Goal: Task Accomplishment & Management: Use online tool/utility

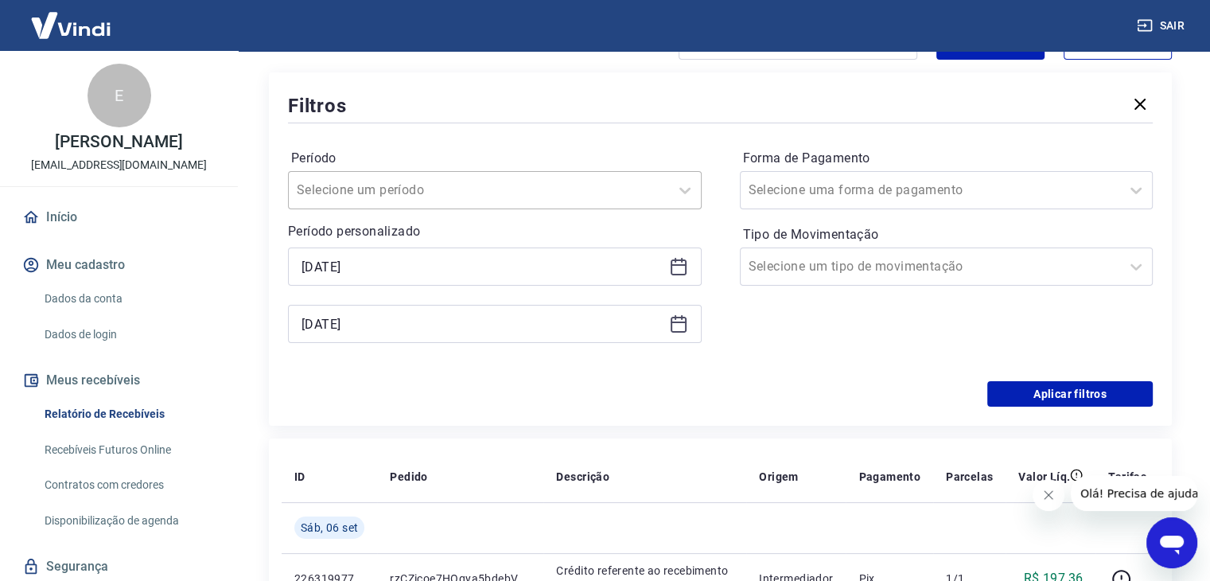
scroll to position [239, 0]
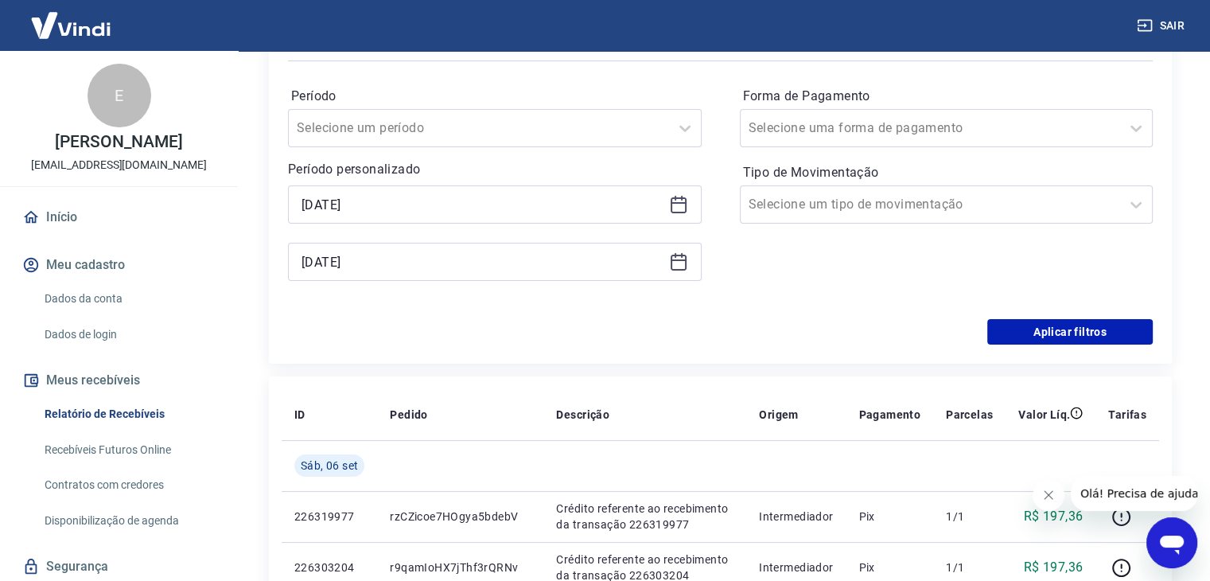
click at [675, 202] on icon at bounding box center [678, 204] width 19 height 19
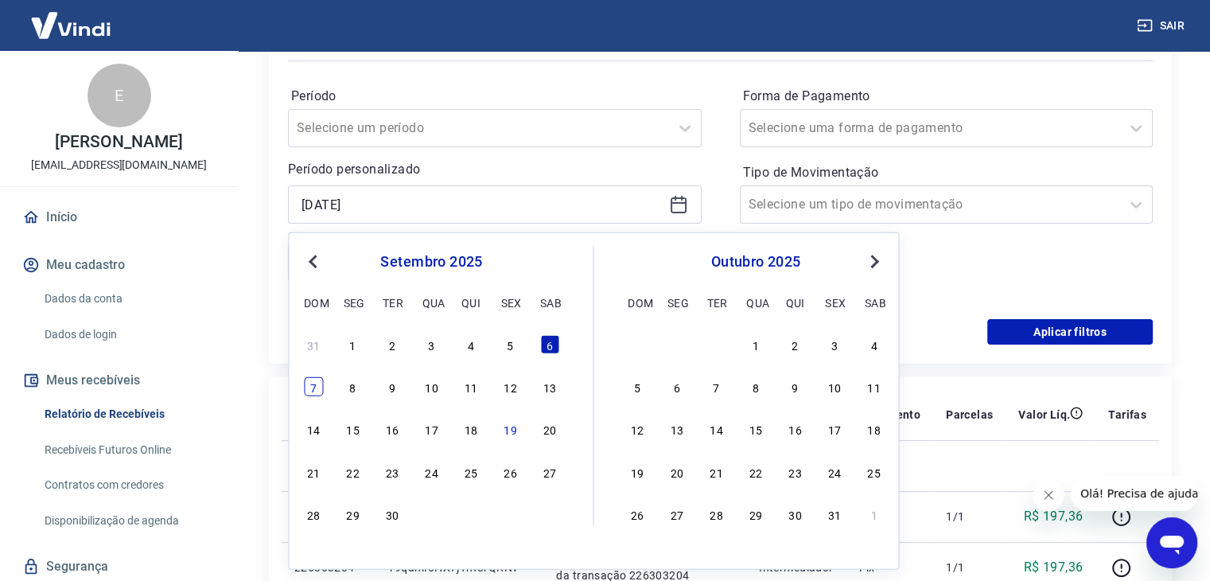
click at [318, 394] on div "7" at bounding box center [313, 386] width 19 height 19
type input "[DATE]"
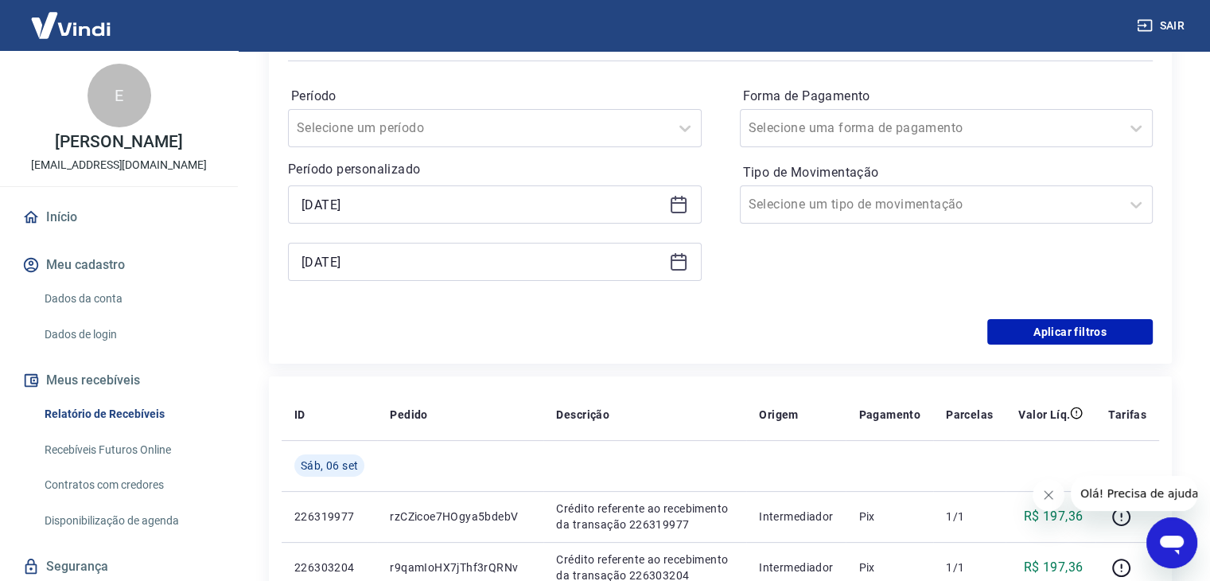
click at [683, 251] on div "[DATE]" at bounding box center [495, 262] width 414 height 38
click at [678, 271] on icon at bounding box center [678, 261] width 19 height 19
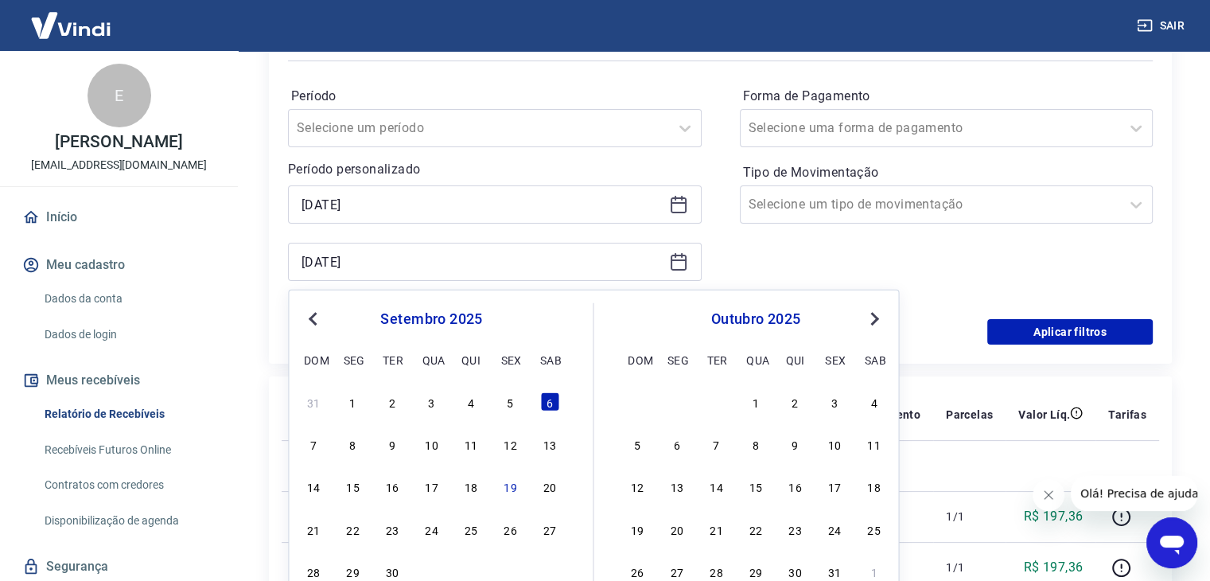
click at [325, 445] on div "7 8 9 10 11 12 13" at bounding box center [430, 443] width 259 height 23
click at [302, 441] on div "7 8 9 10 11 12 13" at bounding box center [430, 443] width 259 height 23
click at [321, 445] on div "7" at bounding box center [313, 443] width 19 height 19
type input "[DATE]"
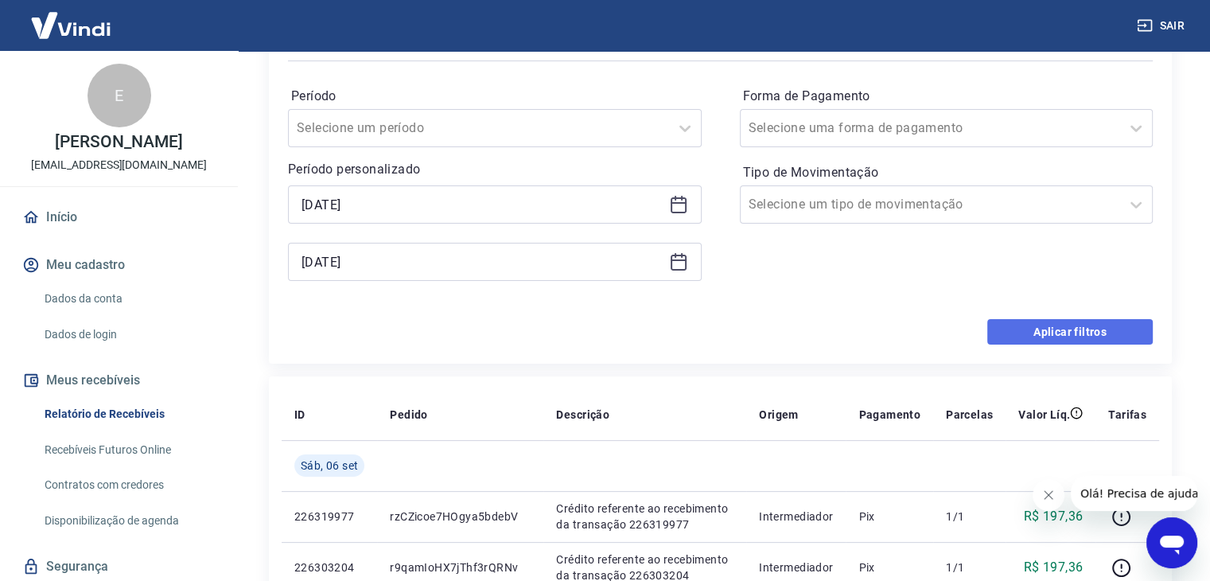
click at [1111, 329] on button "Aplicar filtros" at bounding box center [1069, 331] width 165 height 25
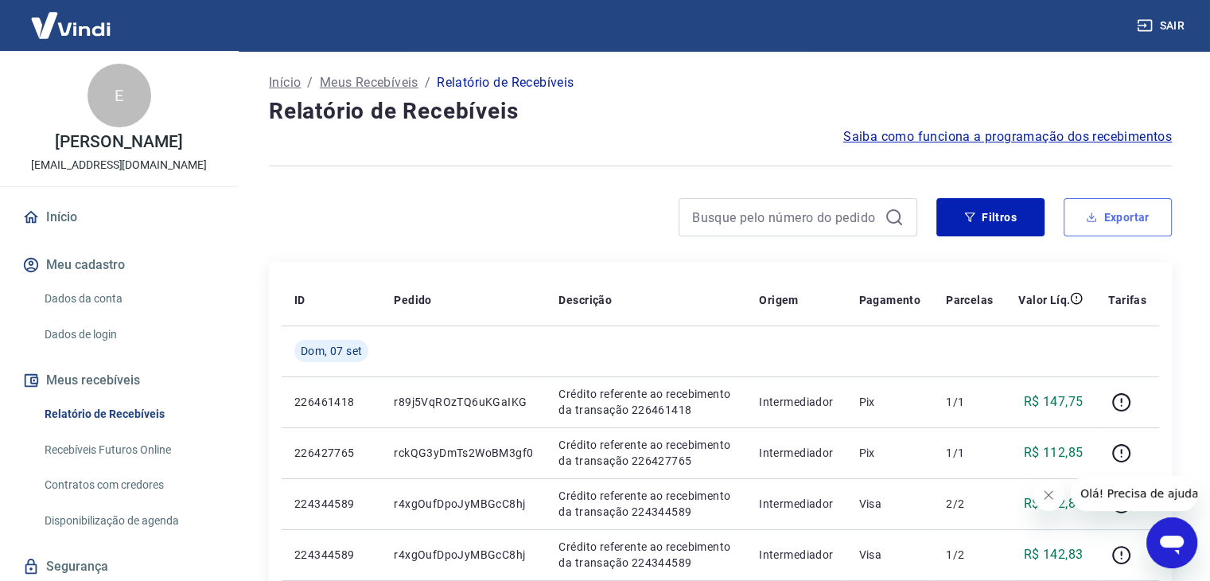
click at [1095, 208] on button "Exportar" at bounding box center [1118, 217] width 108 height 38
type input "[DATE]"
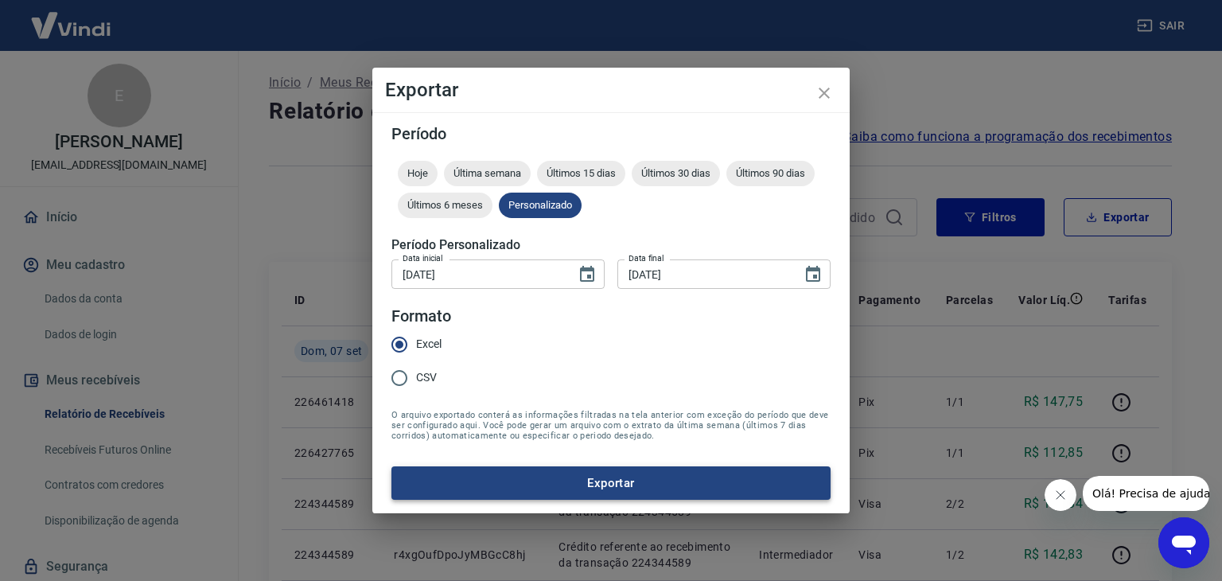
click at [745, 488] on button "Exportar" at bounding box center [610, 482] width 439 height 33
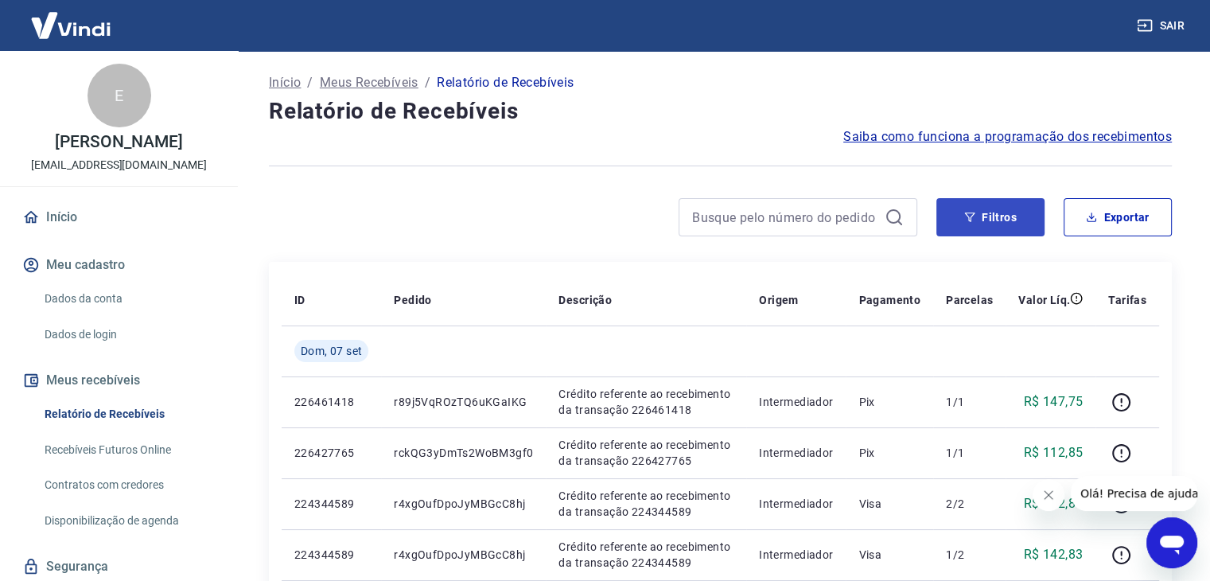
drag, startPoint x: 930, startPoint y: 218, endPoint x: 940, endPoint y: 220, distance: 10.6
click at [931, 219] on div "Filtros Exportar" at bounding box center [720, 217] width 903 height 38
click at [952, 222] on button "Filtros" at bounding box center [990, 217] width 108 height 38
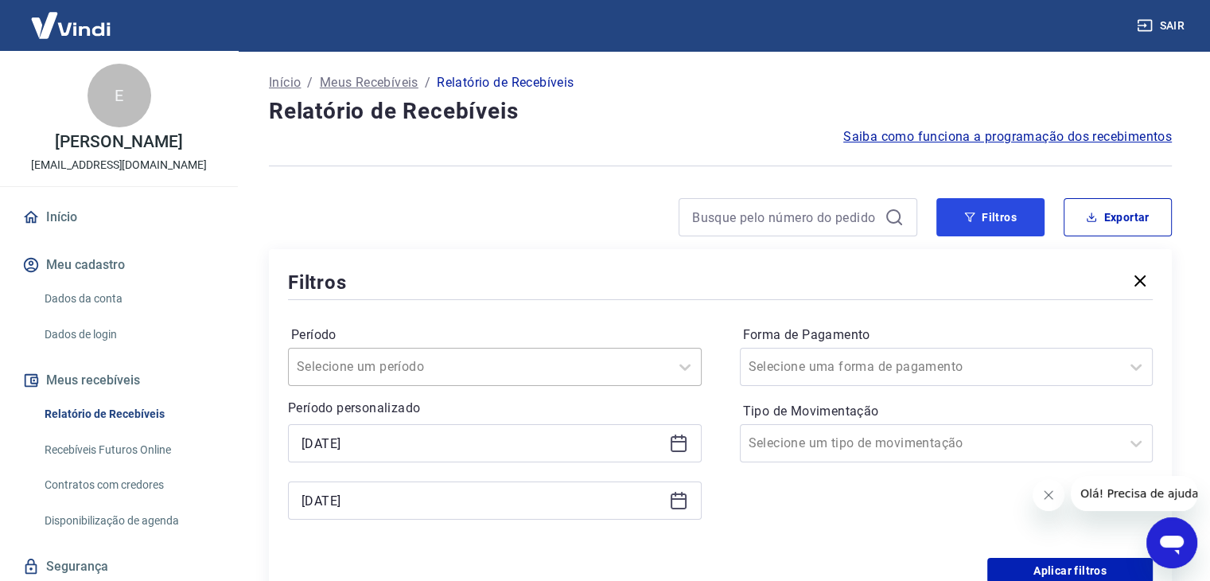
scroll to position [239, 0]
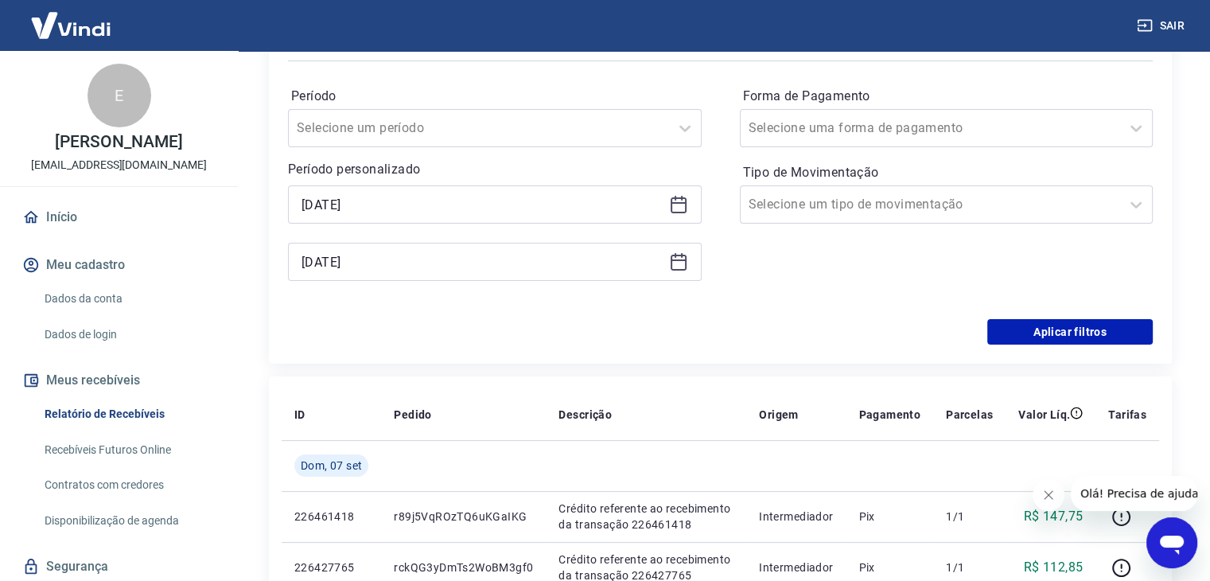
click at [670, 206] on icon at bounding box center [678, 204] width 19 height 19
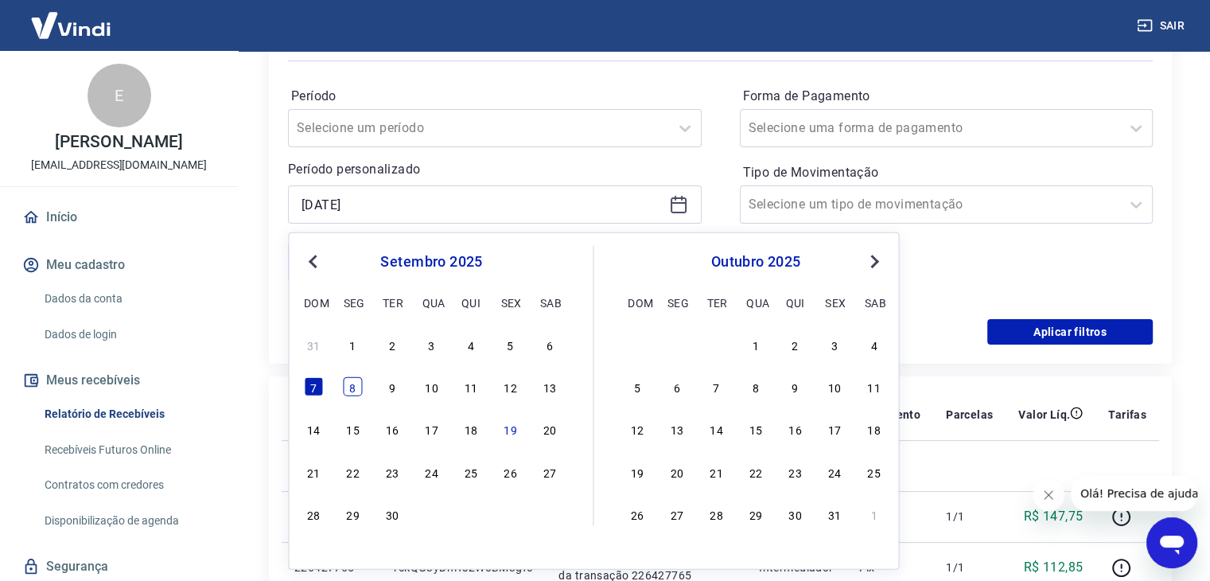
click at [344, 387] on div "8" at bounding box center [353, 386] width 19 height 19
type input "[DATE]"
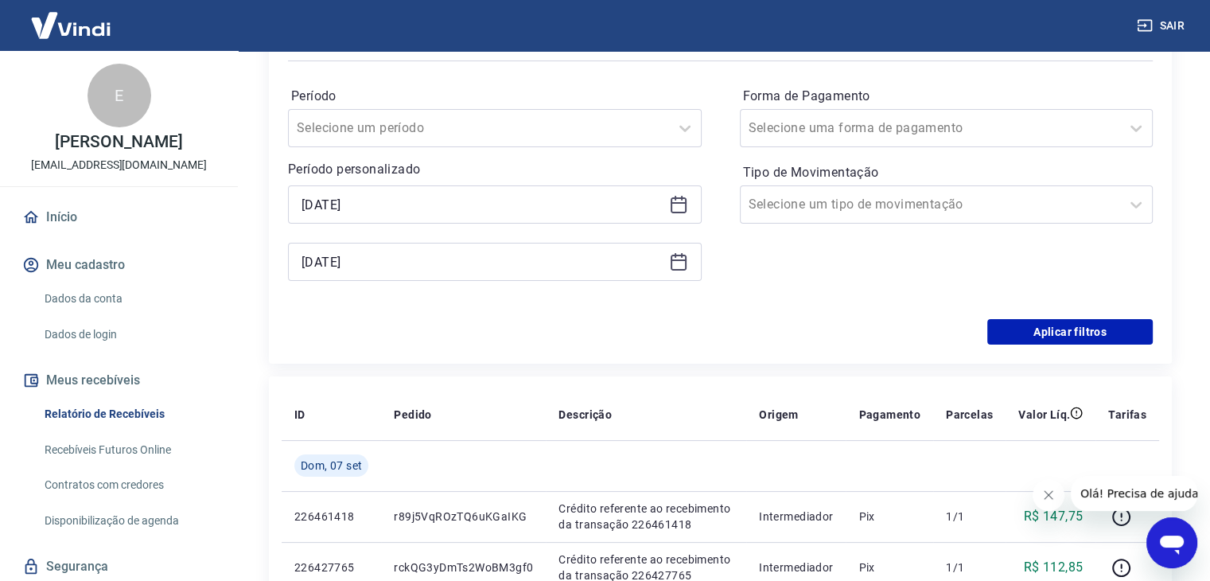
click at [669, 266] on icon at bounding box center [678, 261] width 19 height 19
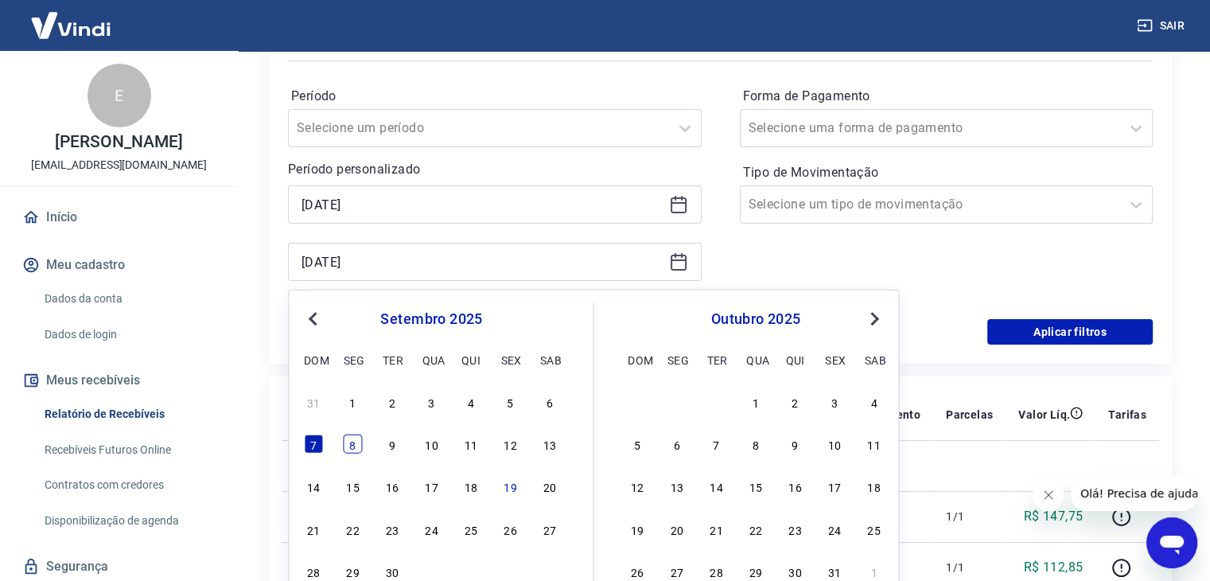
click at [356, 443] on div "8" at bounding box center [353, 443] width 19 height 19
type input "[DATE]"
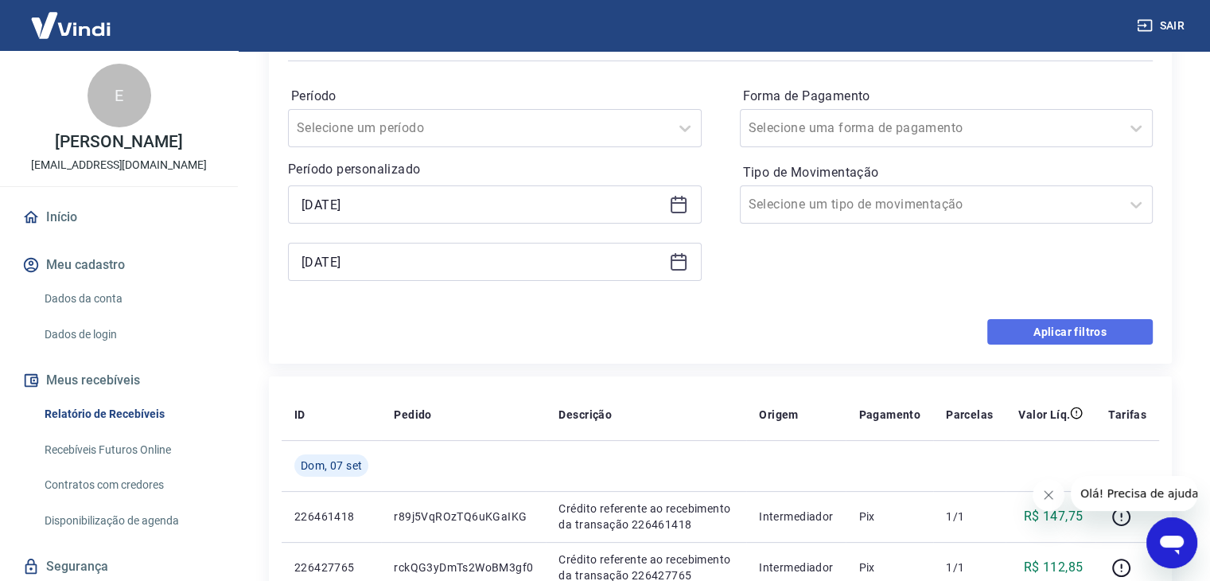
click at [1021, 328] on button "Aplicar filtros" at bounding box center [1069, 331] width 165 height 25
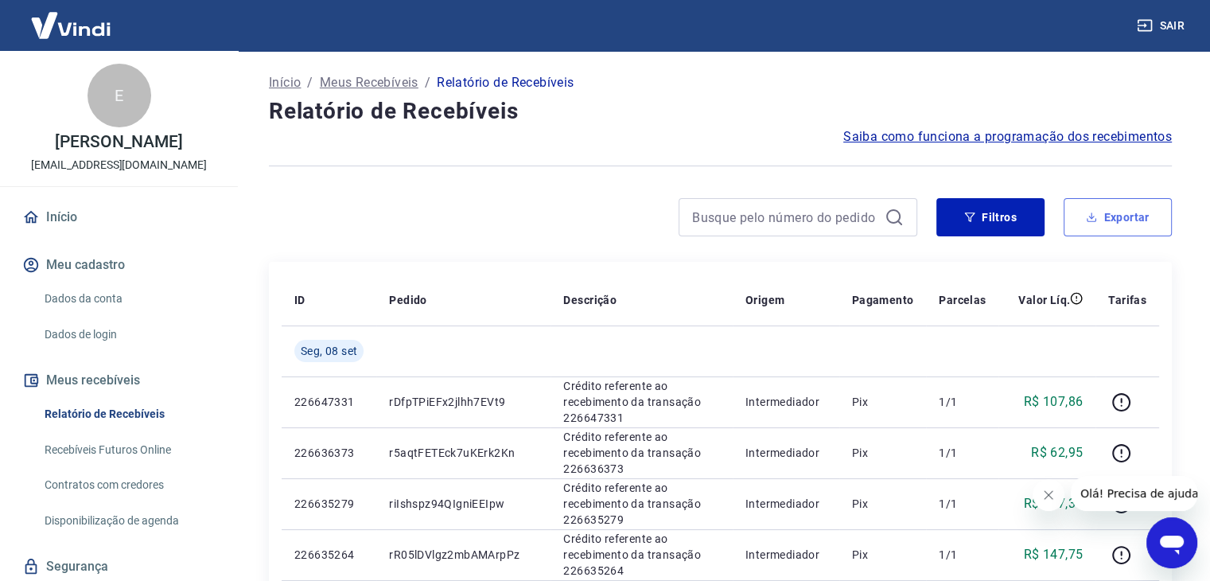
click at [1169, 211] on button "Exportar" at bounding box center [1118, 217] width 108 height 38
type input "[DATE]"
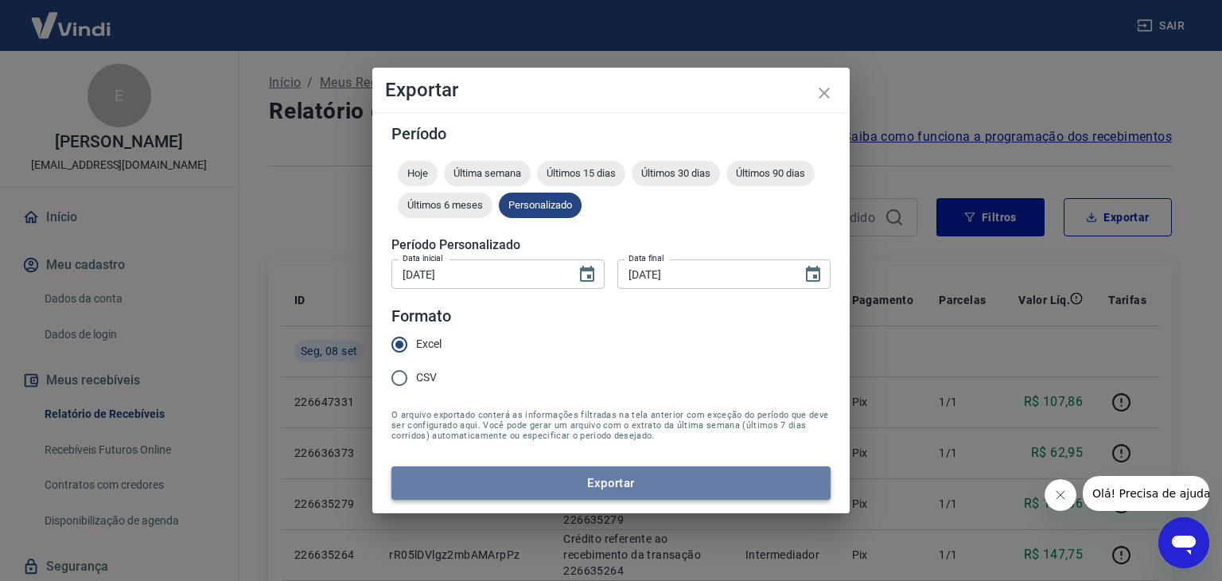
click at [532, 480] on button "Exportar" at bounding box center [610, 482] width 439 height 33
